Goal: Use online tool/utility: Utilize a website feature to perform a specific function

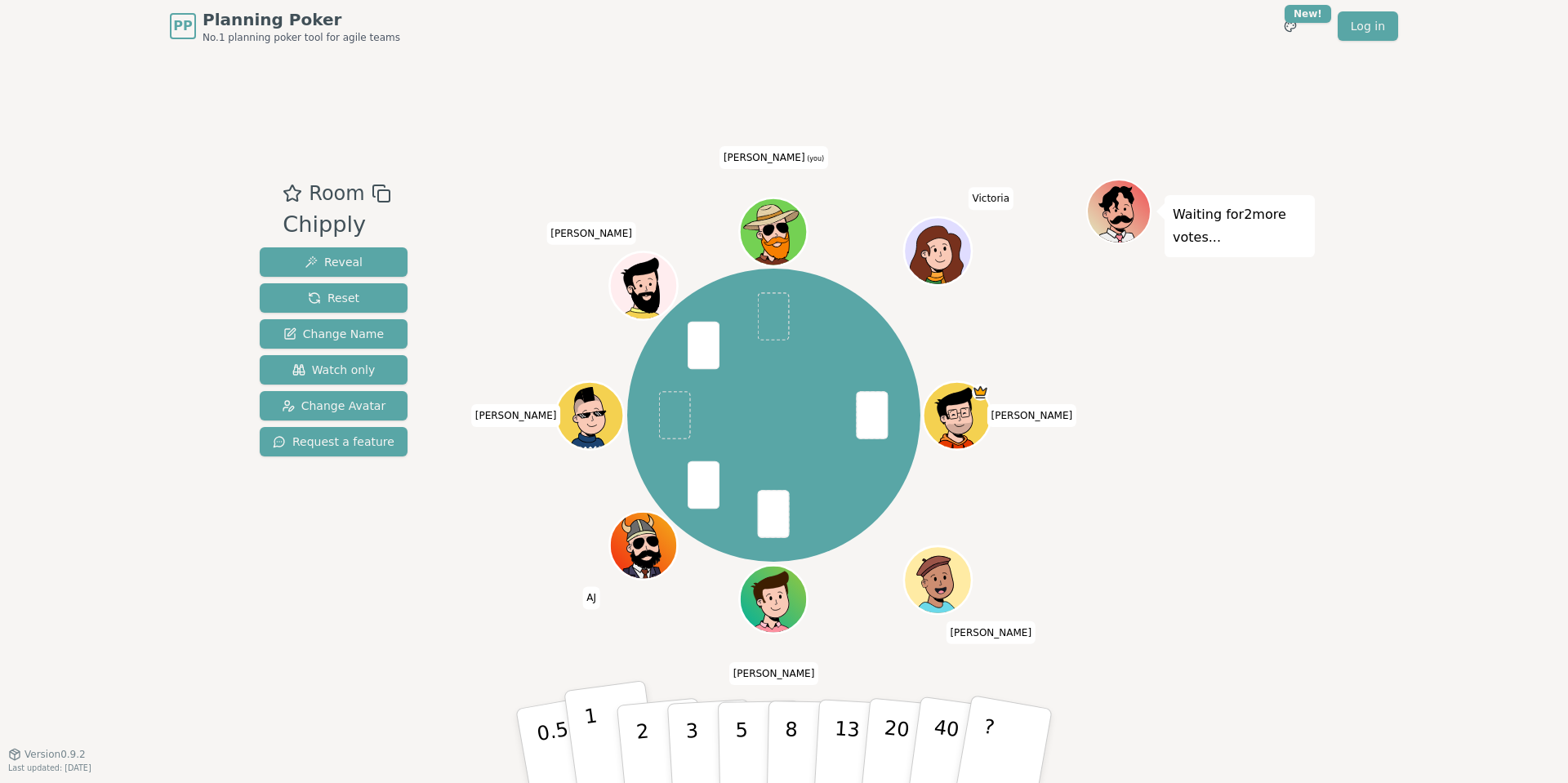
click at [590, 745] on p "1" at bounding box center [595, 748] width 24 height 89
click at [684, 763] on button "3" at bounding box center [711, 747] width 89 height 128
click at [647, 736] on button "2" at bounding box center [662, 747] width 93 height 130
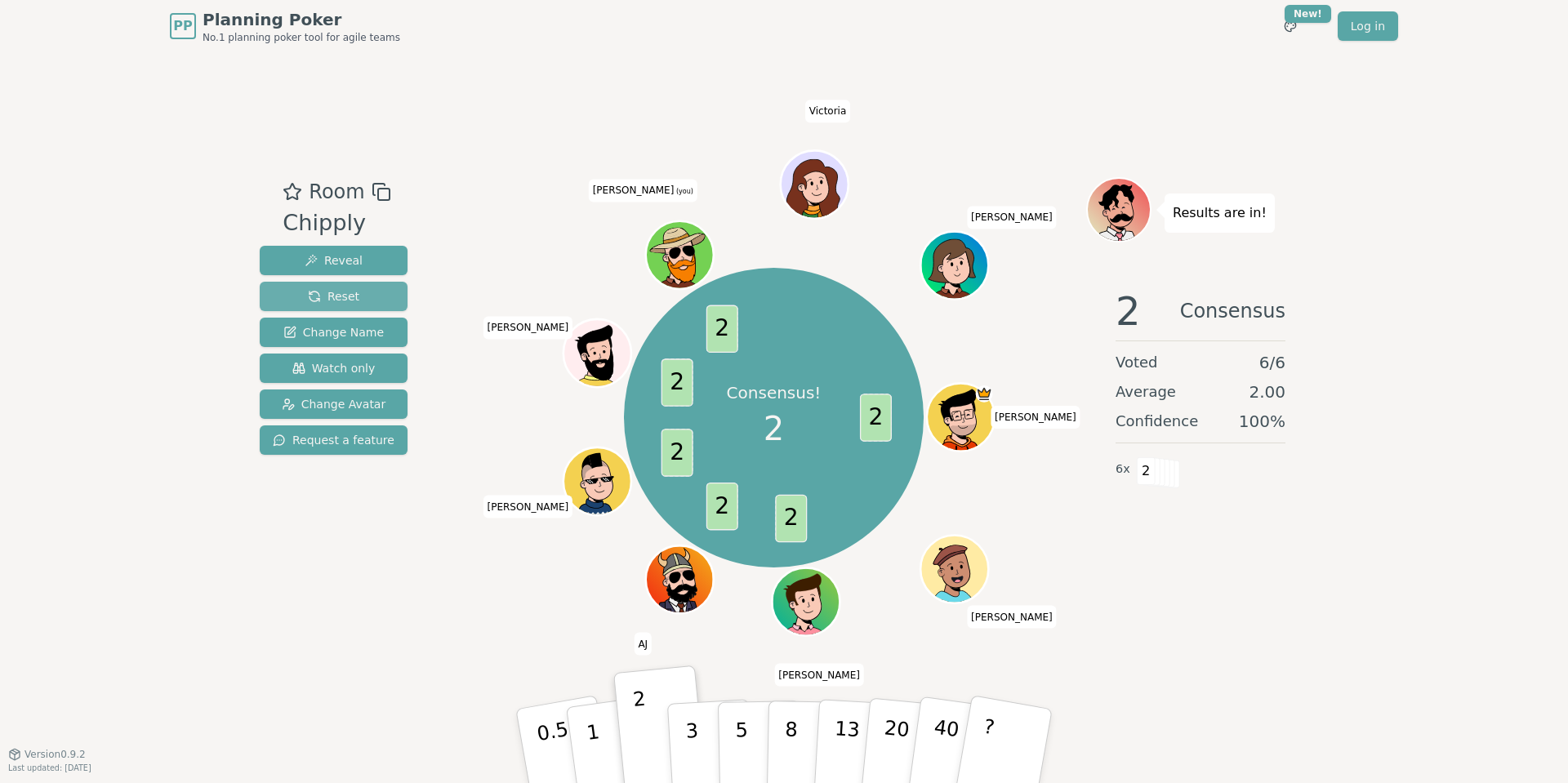
click at [356, 297] on button "Reset" at bounding box center [333, 297] width 147 height 29
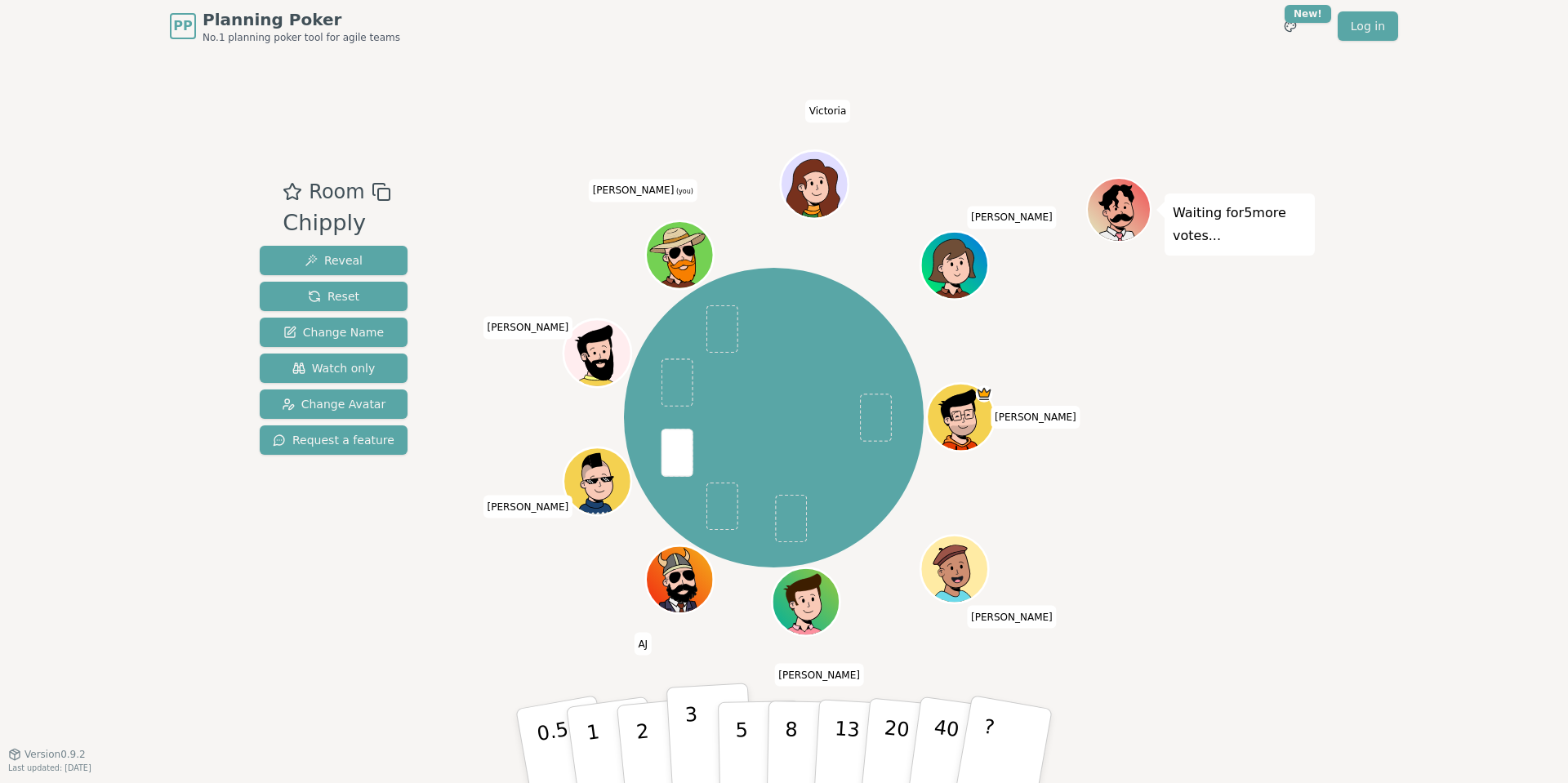
click at [687, 754] on p "3" at bounding box center [693, 747] width 18 height 89
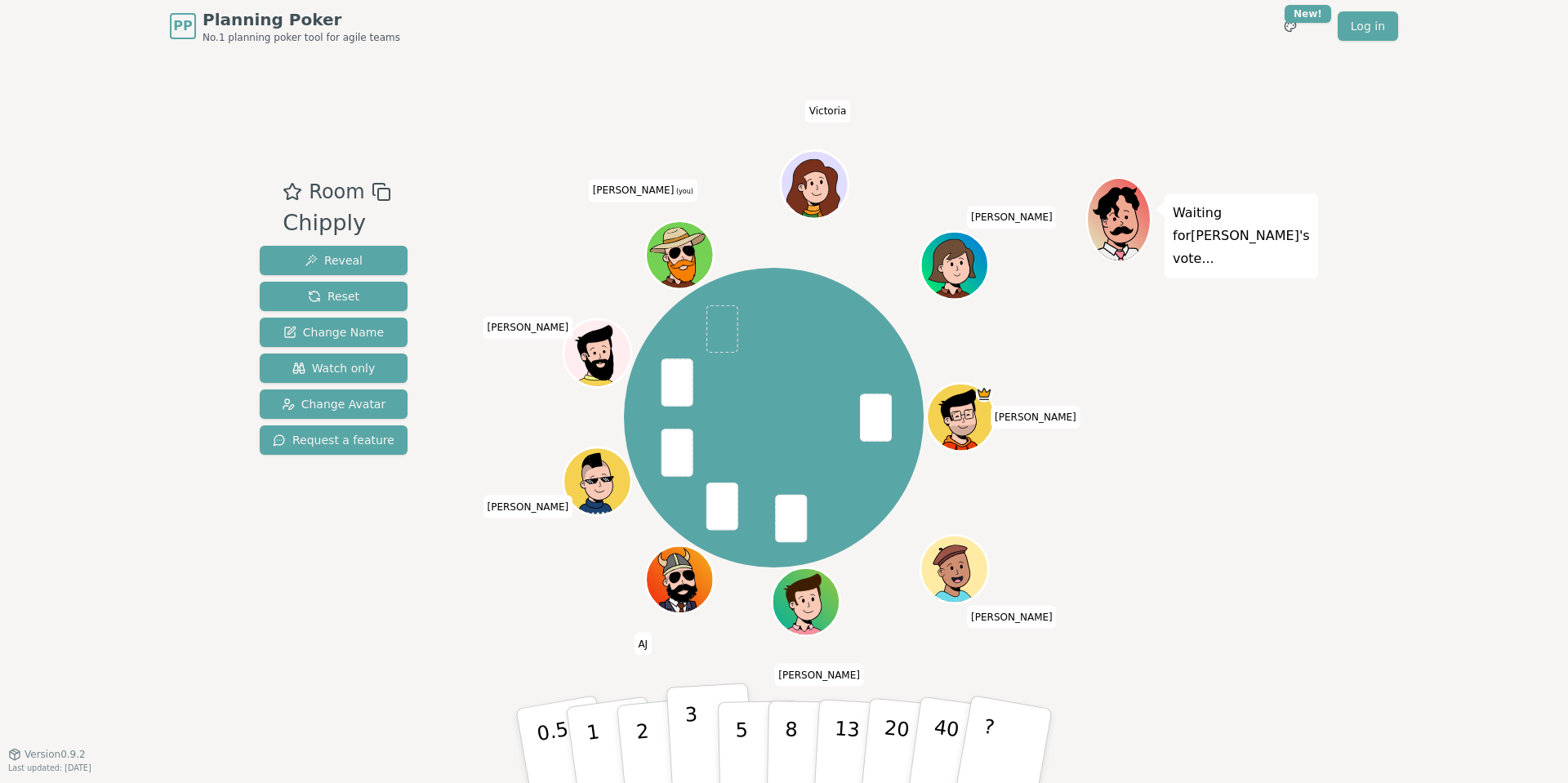
click at [695, 753] on p "3" at bounding box center [693, 747] width 18 height 89
click at [654, 724] on button "2" at bounding box center [662, 747] width 93 height 130
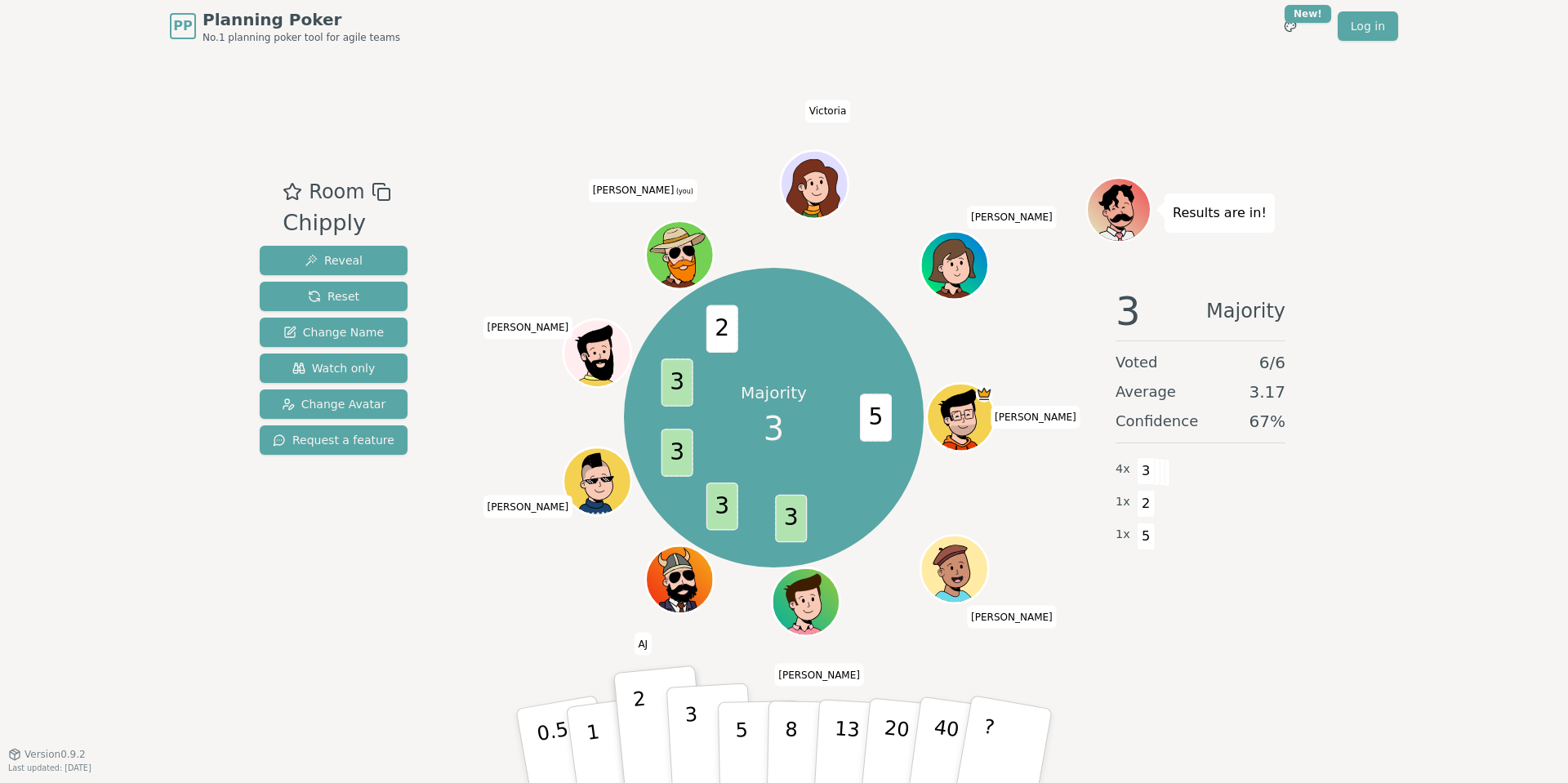
click at [688, 771] on p "3" at bounding box center [693, 747] width 18 height 89
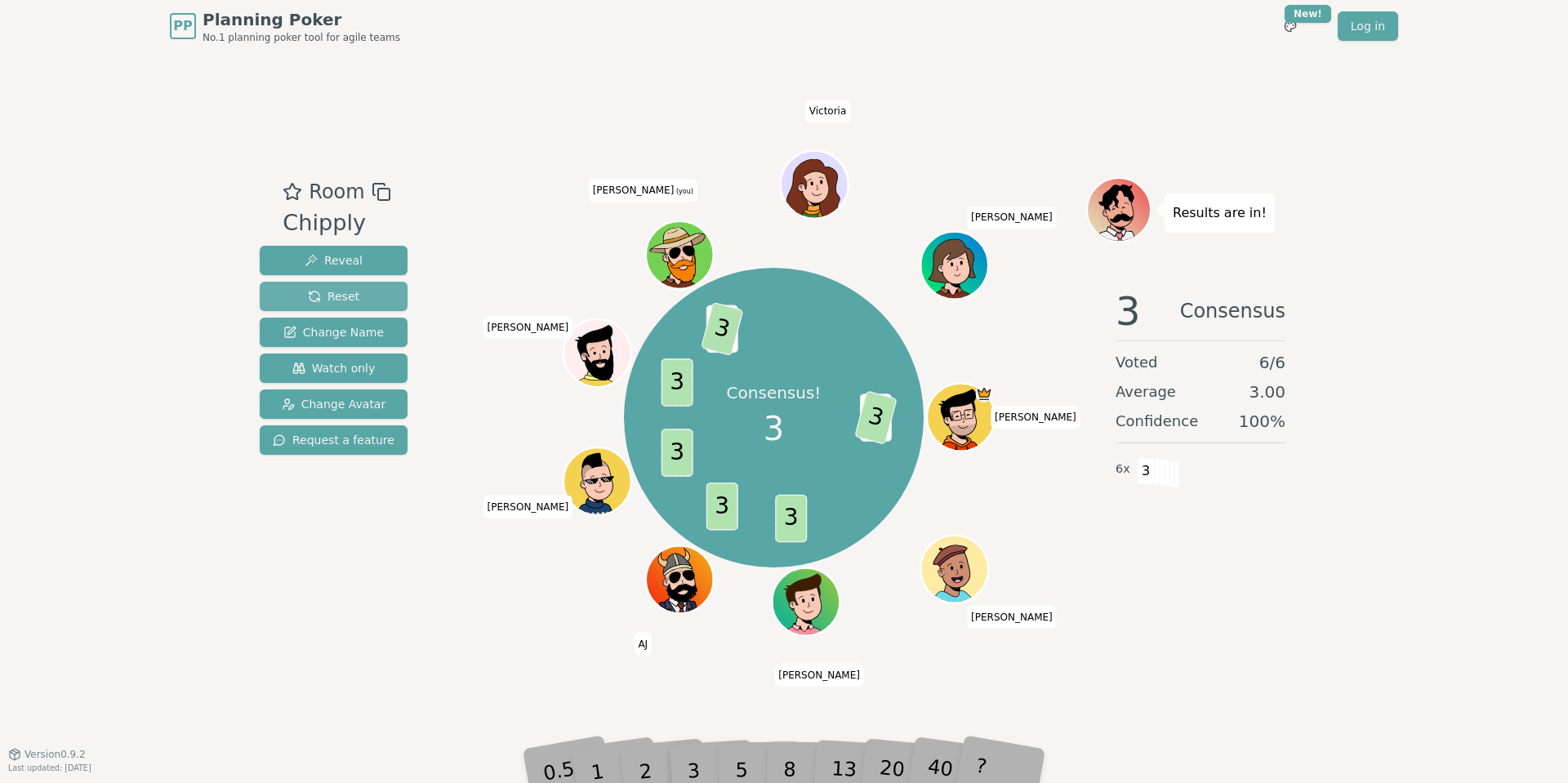
click at [330, 300] on span "Reset" at bounding box center [334, 296] width 52 height 16
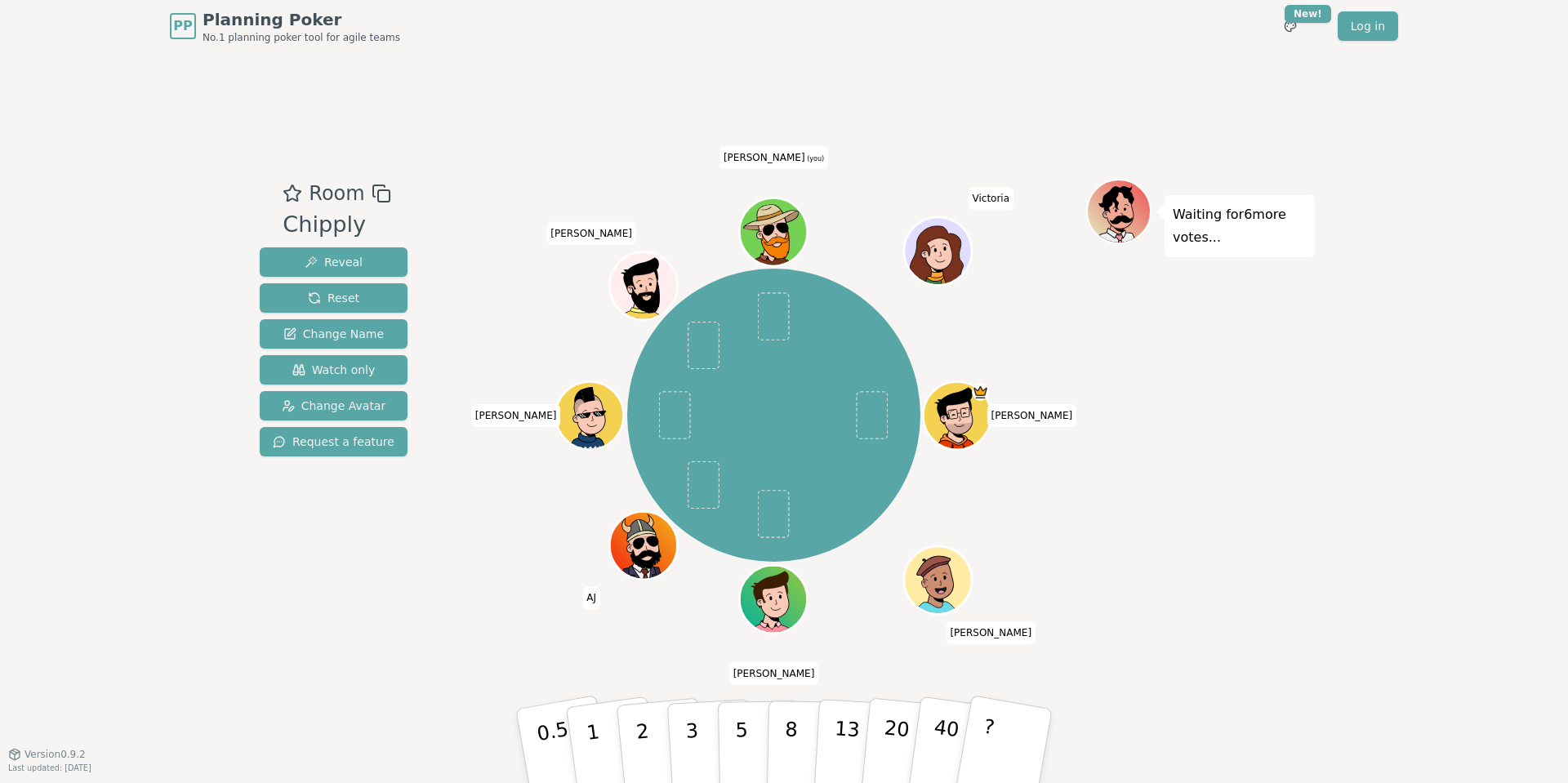
drag, startPoint x: 695, startPoint y: 748, endPoint x: 1521, endPoint y: 644, distance: 832.5
click at [1528, 643] on div "PP Planning Poker No.1 planning poker tool for agile teams Toggle theme New! Lo…" at bounding box center [784, 392] width 1568 height 783
click at [702, 757] on button "3" at bounding box center [711, 747] width 89 height 128
click at [639, 753] on p "2" at bounding box center [644, 748] width 22 height 89
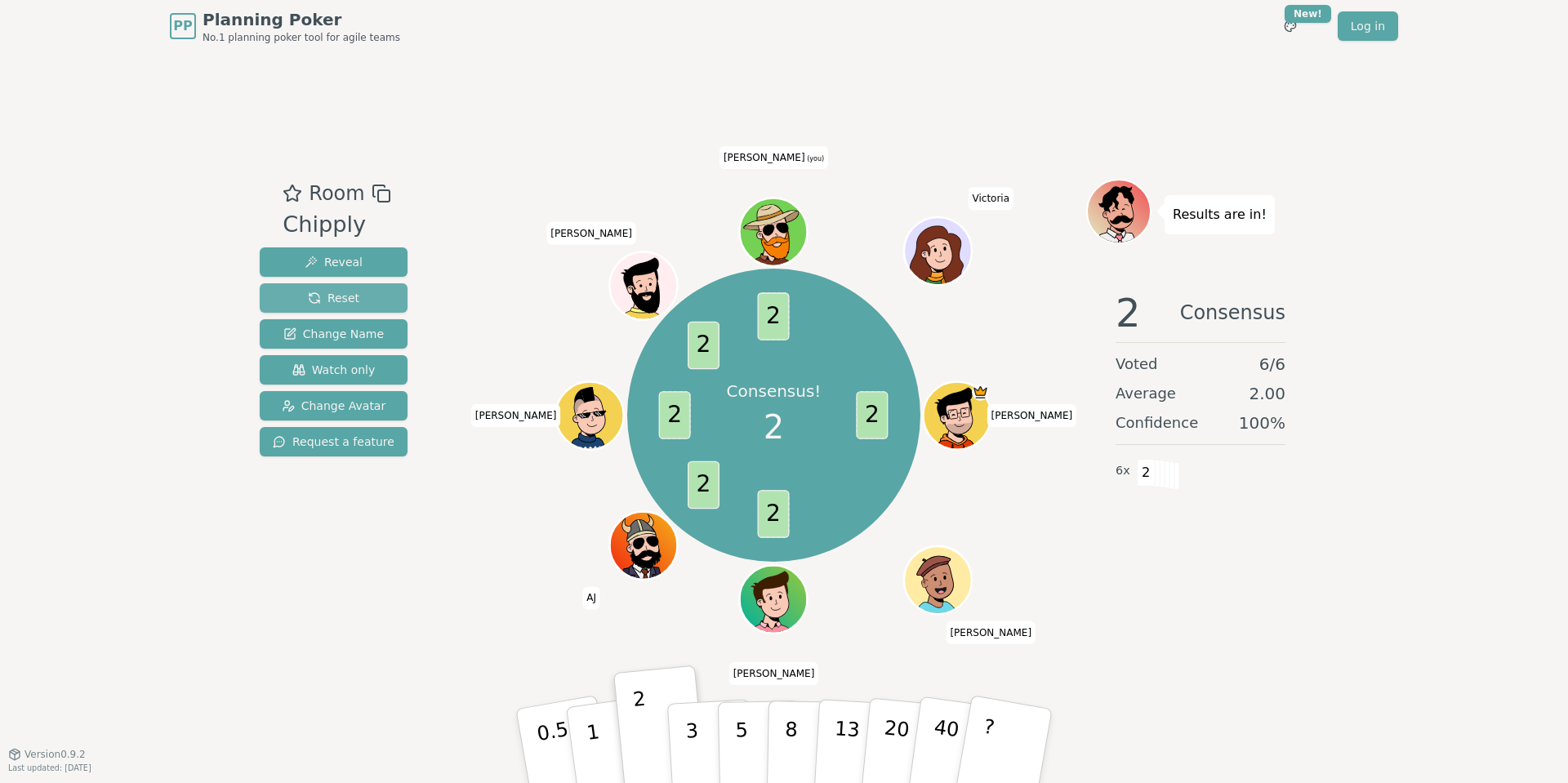
click at [311, 301] on span "Reset" at bounding box center [334, 298] width 52 height 16
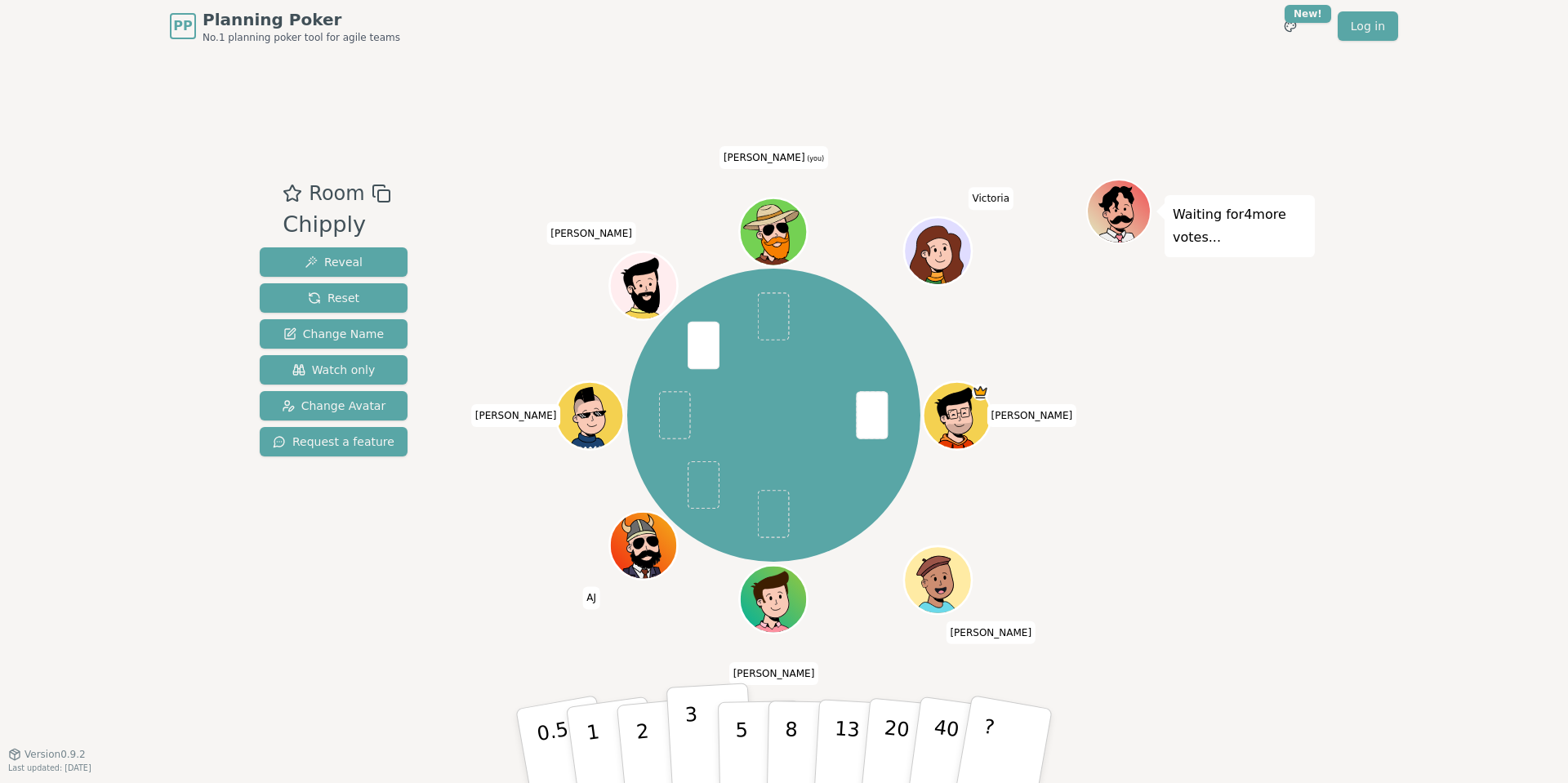
click at [686, 753] on button "3" at bounding box center [711, 747] width 89 height 128
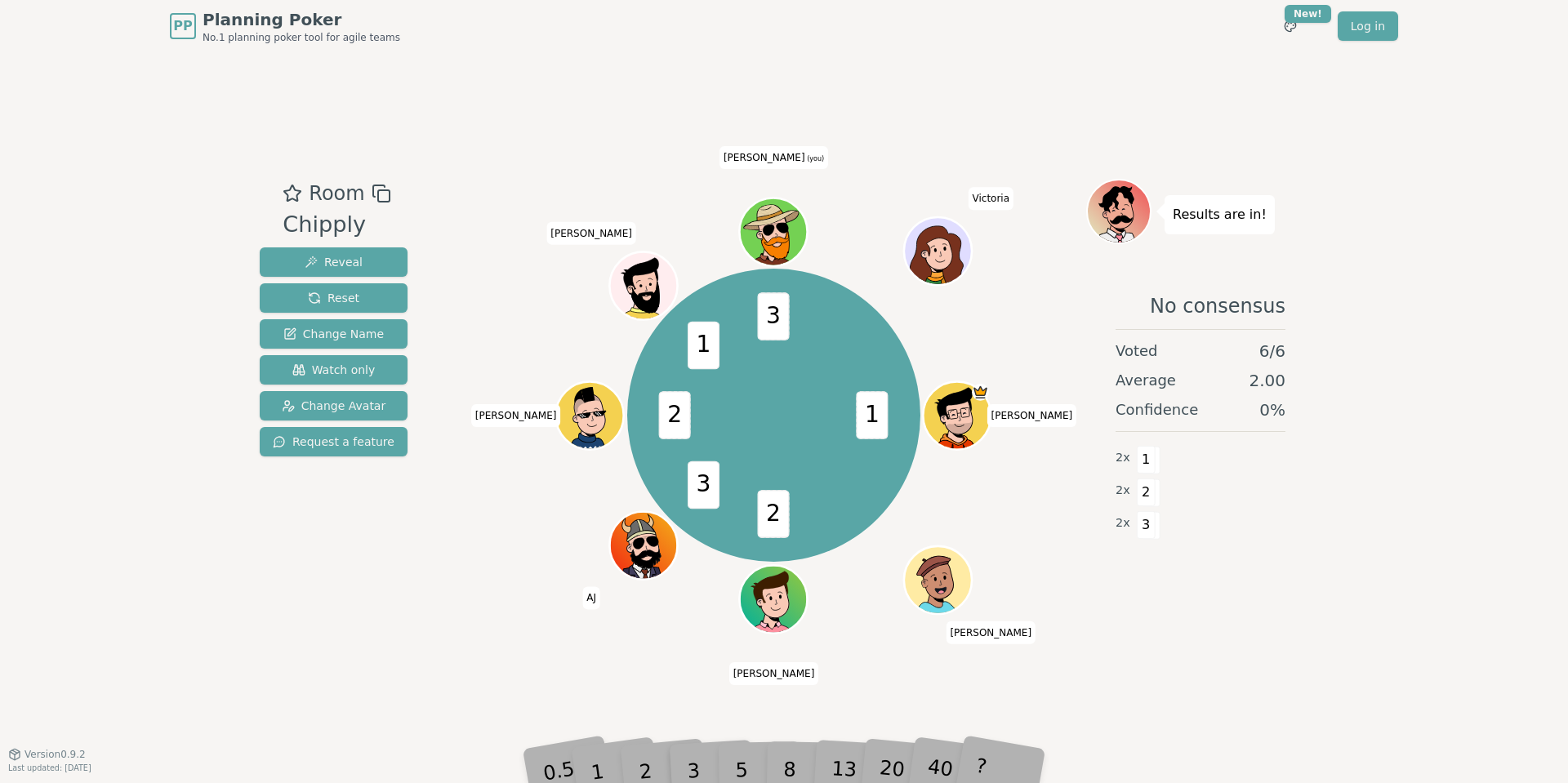
click at [594, 778] on div "PP Planning Poker No.1 planning poker tool for agile teams Toggle theme New! Lo…" at bounding box center [784, 392] width 1568 height 783
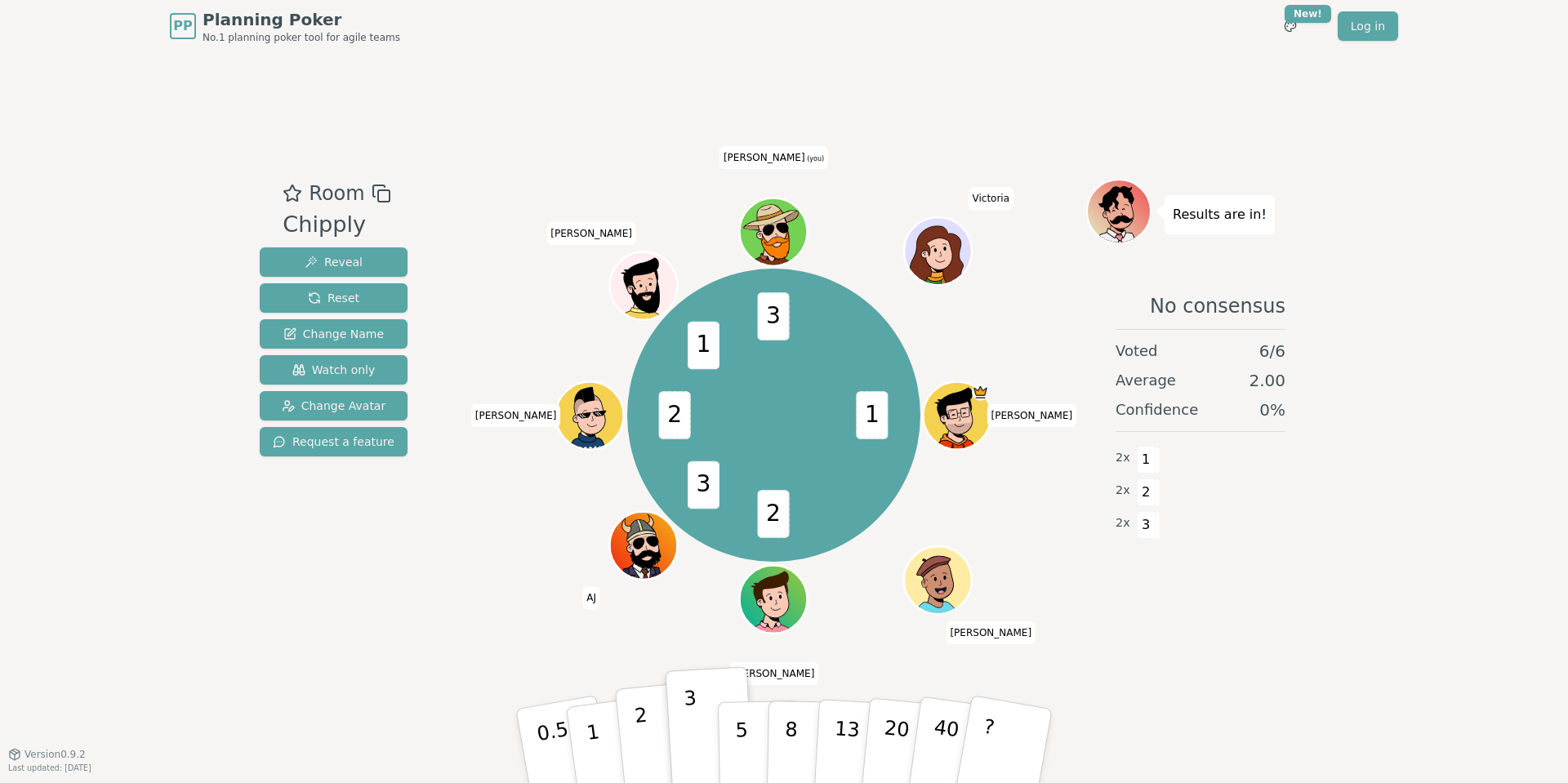
click at [650, 752] on button "2" at bounding box center [662, 747] width 93 height 130
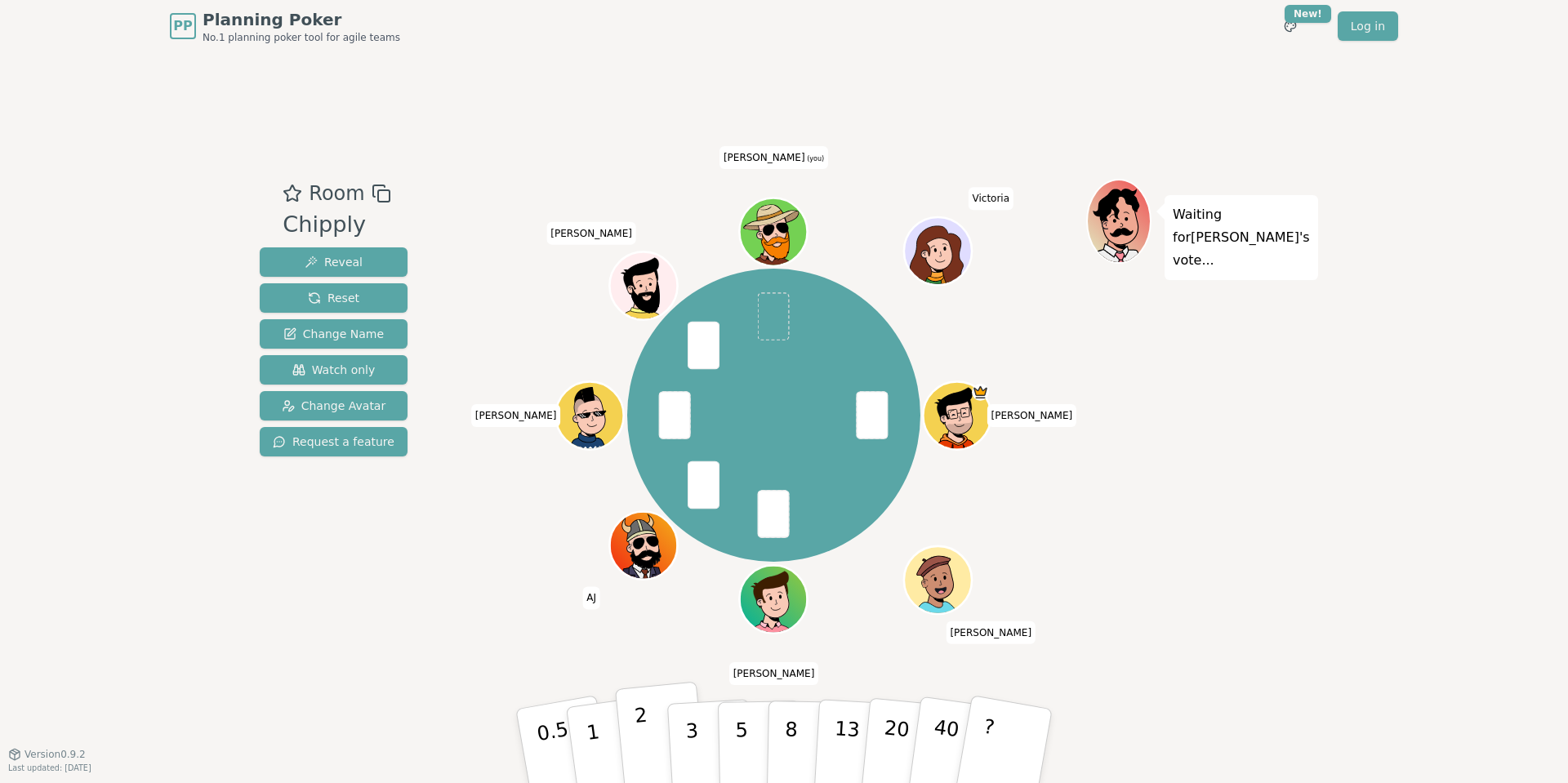
click at [655, 734] on button "2" at bounding box center [662, 747] width 93 height 130
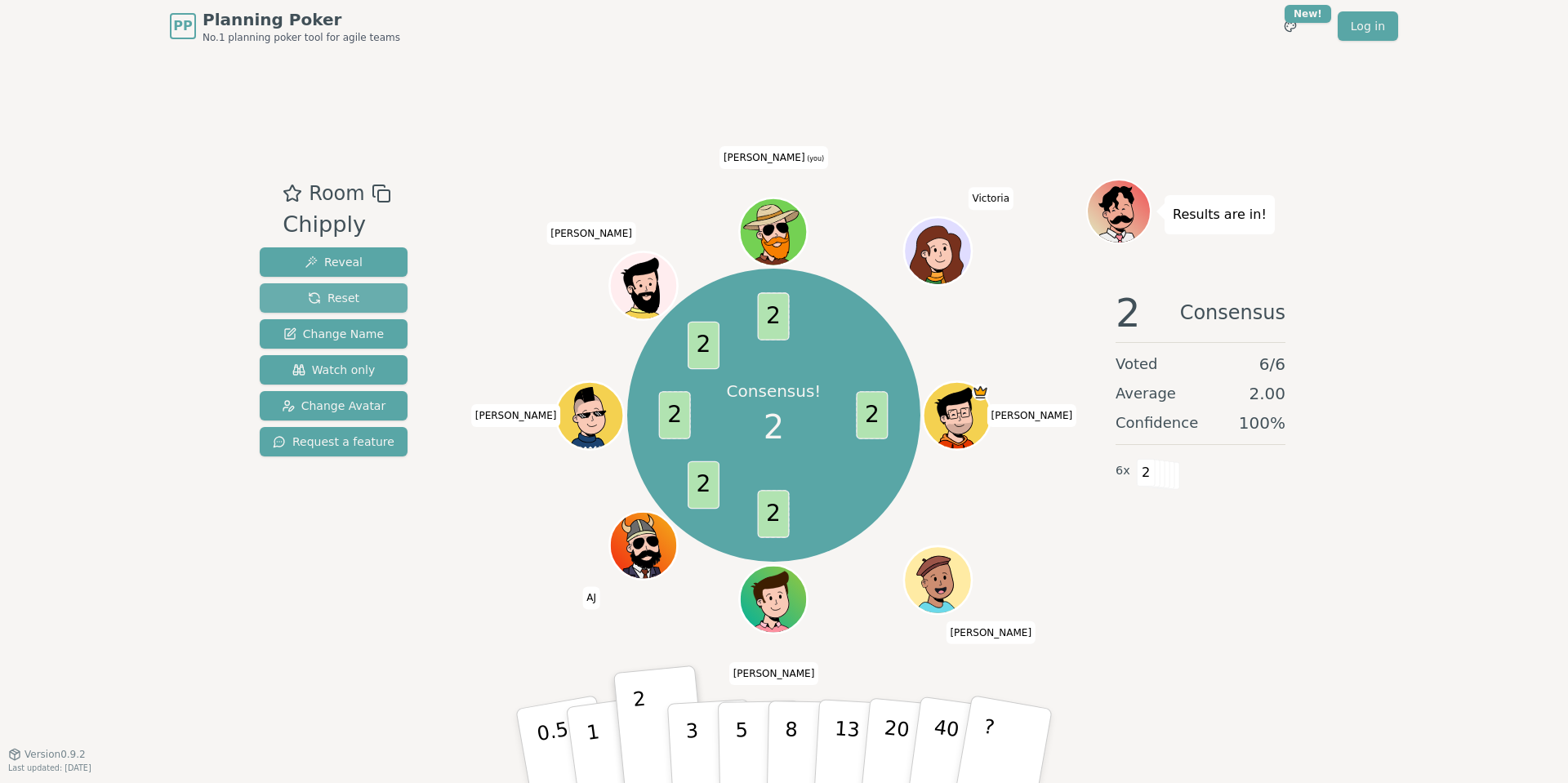
click at [364, 294] on button "Reset" at bounding box center [333, 298] width 147 height 29
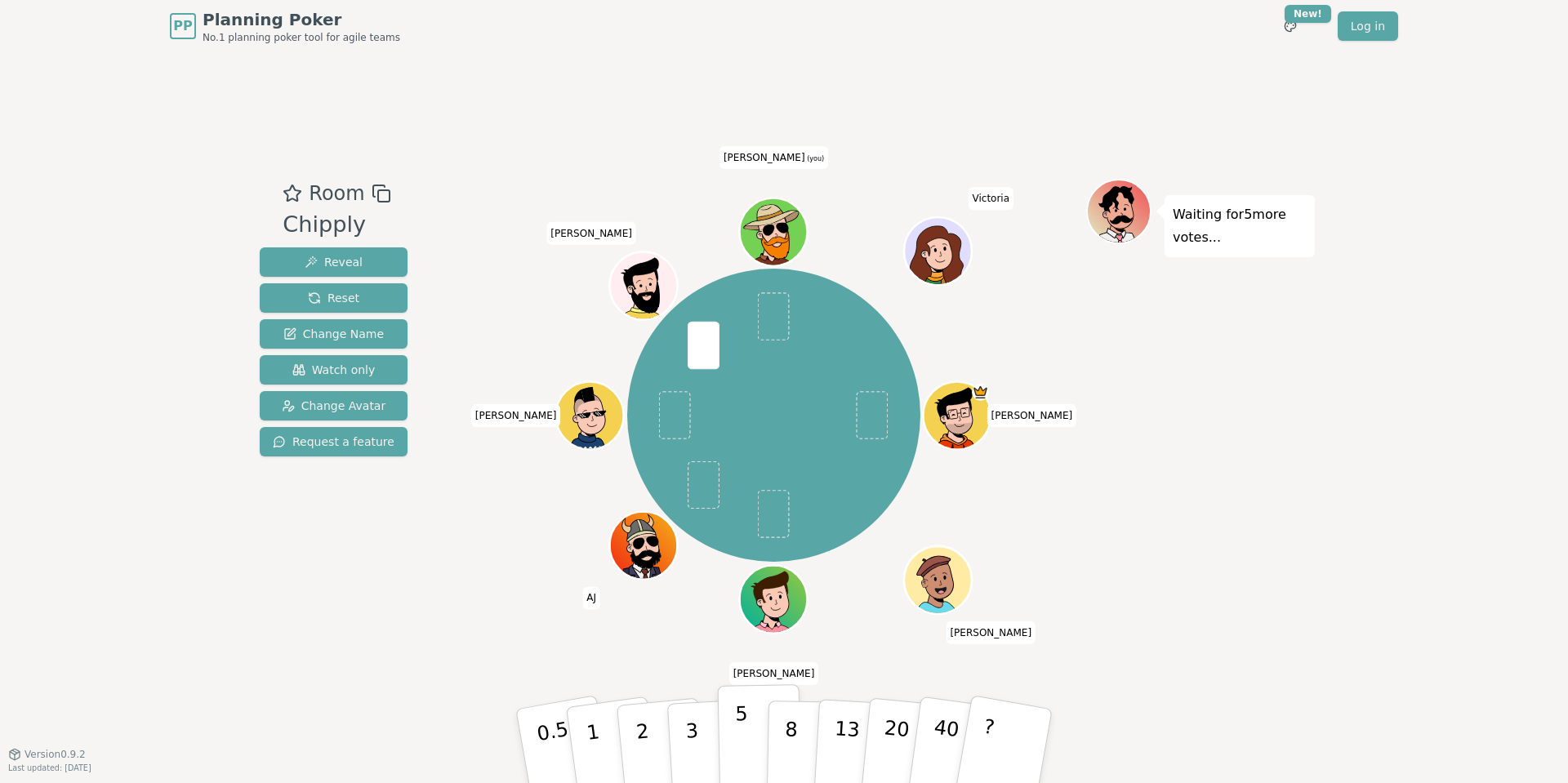
click at [734, 755] on button "5" at bounding box center [760, 746] width 85 height 124
click at [699, 735] on button "3" at bounding box center [711, 747] width 89 height 128
